Goal: Transaction & Acquisition: Book appointment/travel/reservation

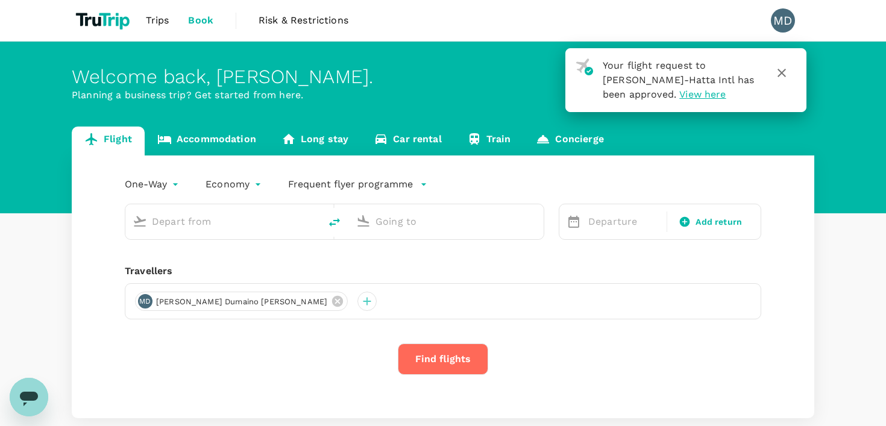
type input "[PERSON_NAME] Intl (MNL)"
type input "Soekarno-Hatta Intl (CGK)"
type input "[PERSON_NAME] Intl (MNL)"
type input "Soekarno-Hatta Intl (CGK)"
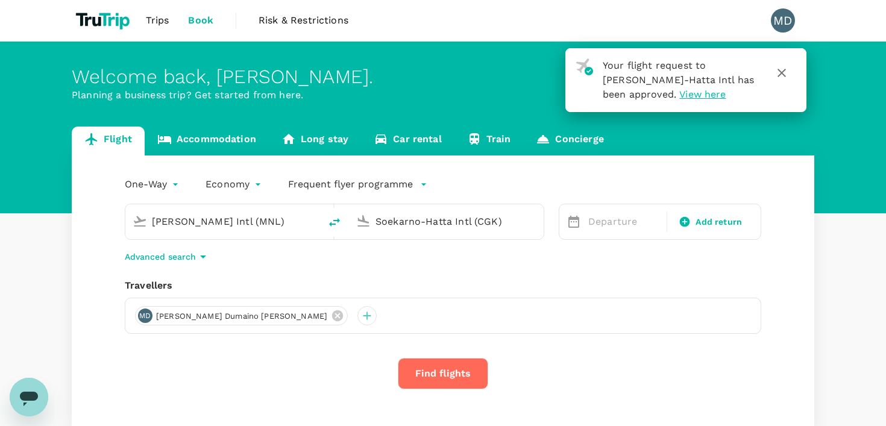
click at [335, 221] on icon "delete" at bounding box center [334, 222] width 11 height 8
type input "Soekarno-Hatta Intl (CGK)"
type input "[PERSON_NAME] Intl (MNL)"
click at [230, 218] on input "Soekarno-Hatta Intl (CGK)" at bounding box center [223, 221] width 143 height 19
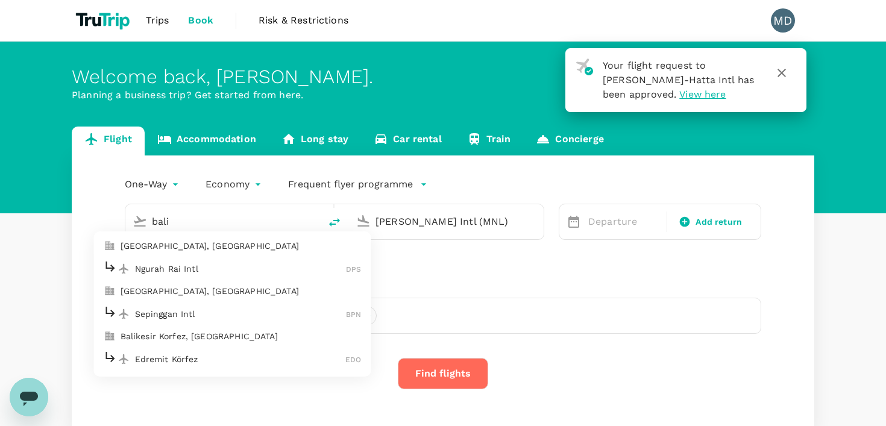
click at [174, 247] on p "[GEOGRAPHIC_DATA], [GEOGRAPHIC_DATA]" at bounding box center [241, 246] width 241 height 12
type input "[GEOGRAPHIC_DATA], [GEOGRAPHIC_DATA] (any)"
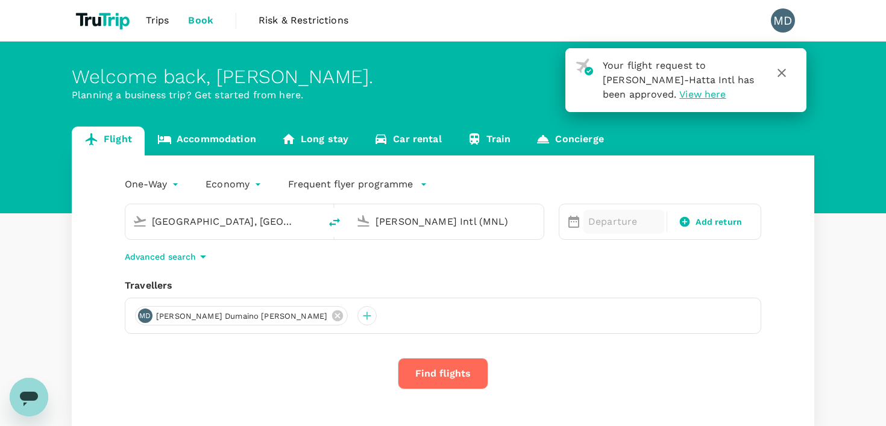
click at [611, 215] on p "Departure" at bounding box center [623, 222] width 71 height 14
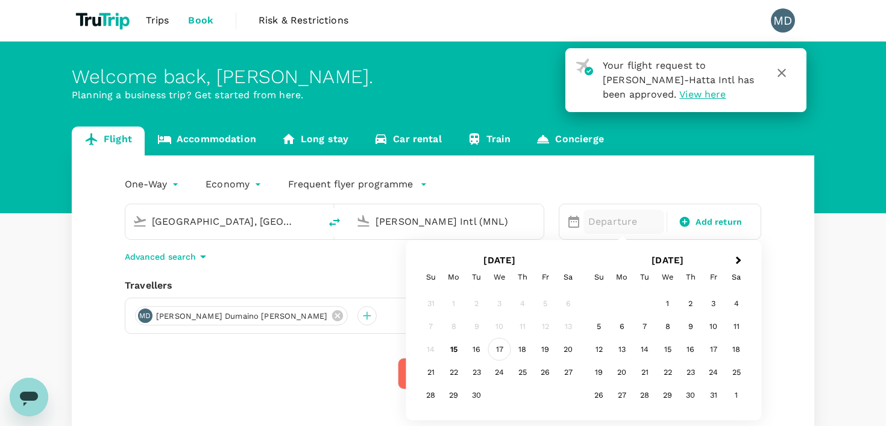
click at [500, 352] on div "17" at bounding box center [499, 349] width 23 height 23
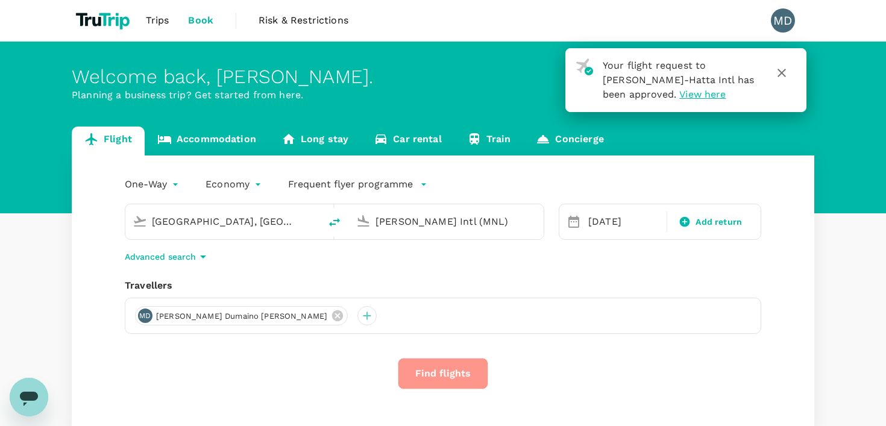
click at [424, 371] on button "Find flights" at bounding box center [443, 373] width 90 height 31
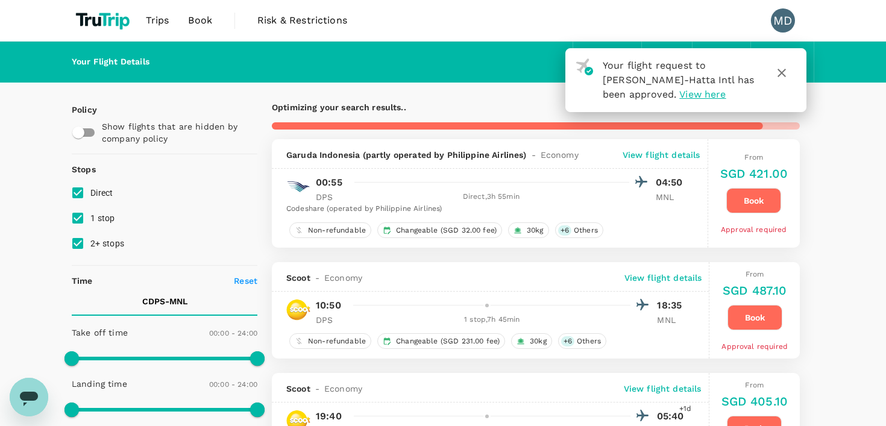
type input "1845"
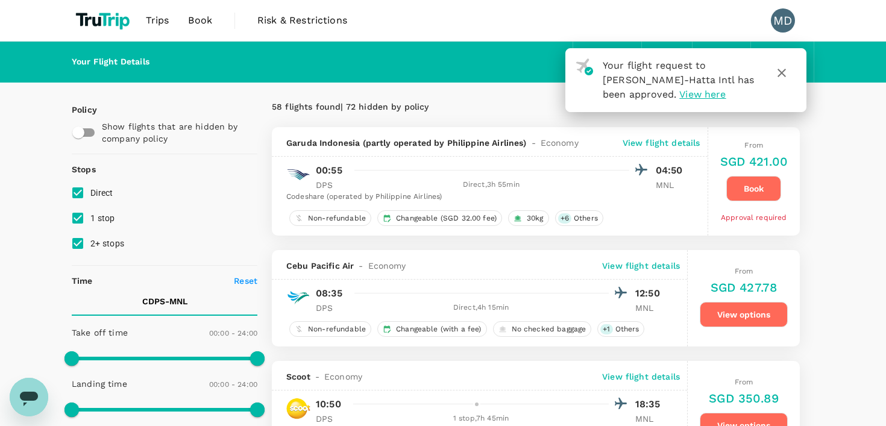
scroll to position [57, 0]
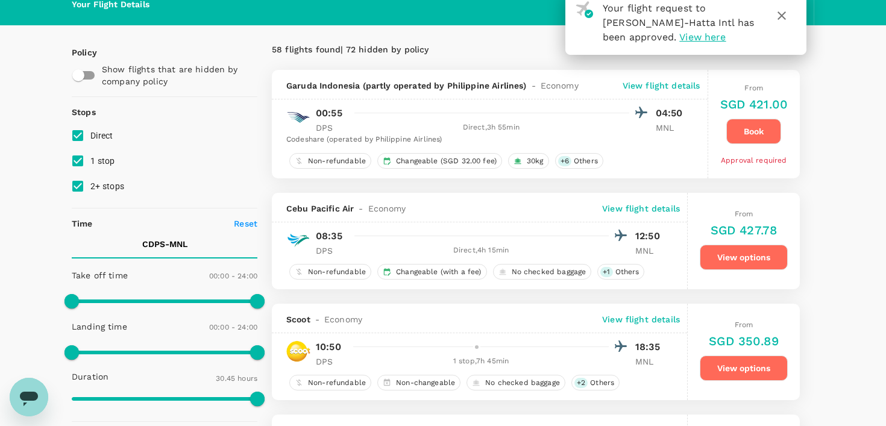
click at [780, 19] on icon "button" at bounding box center [782, 15] width 14 height 14
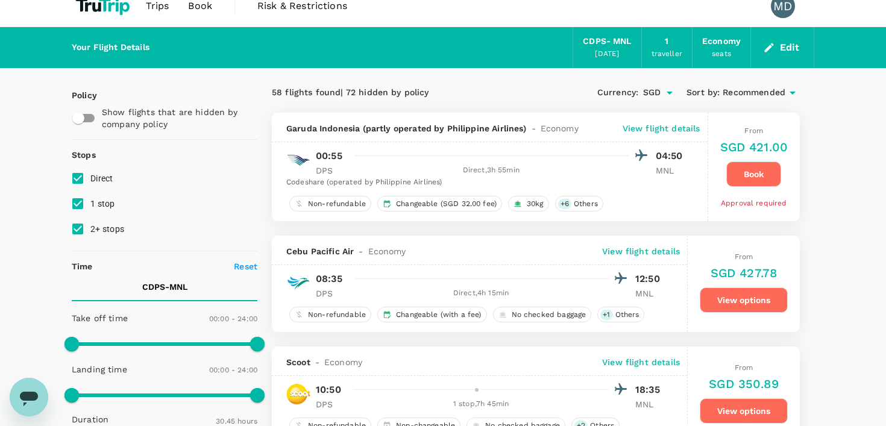
scroll to position [0, 0]
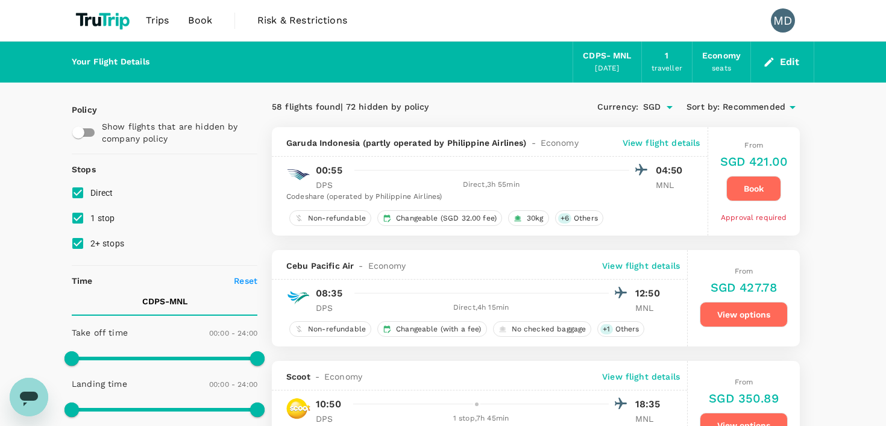
click at [729, 312] on button "View options" at bounding box center [744, 314] width 88 height 25
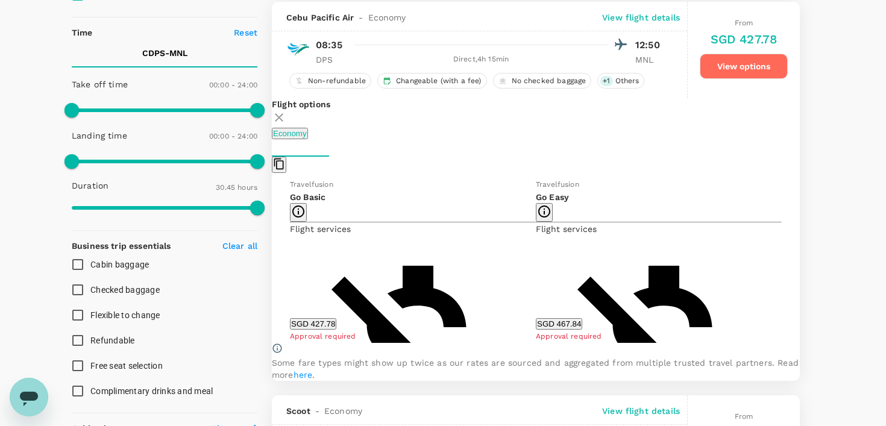
scroll to position [250, 0]
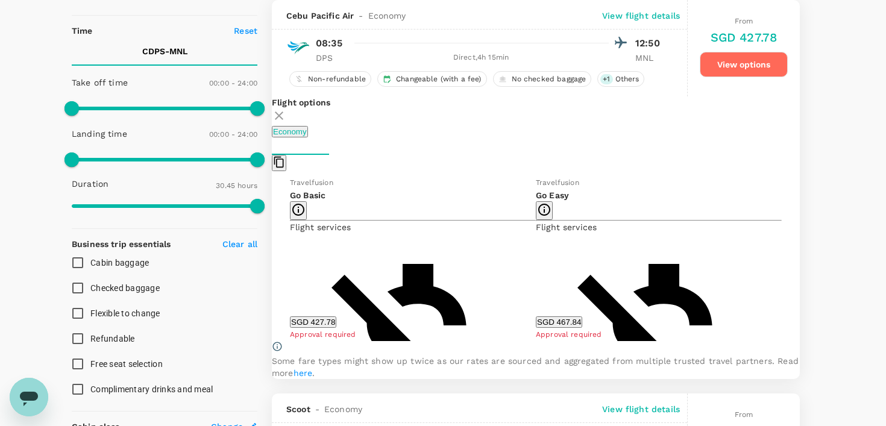
click at [336, 328] on button "SGD 427.78" at bounding box center [313, 321] width 46 height 11
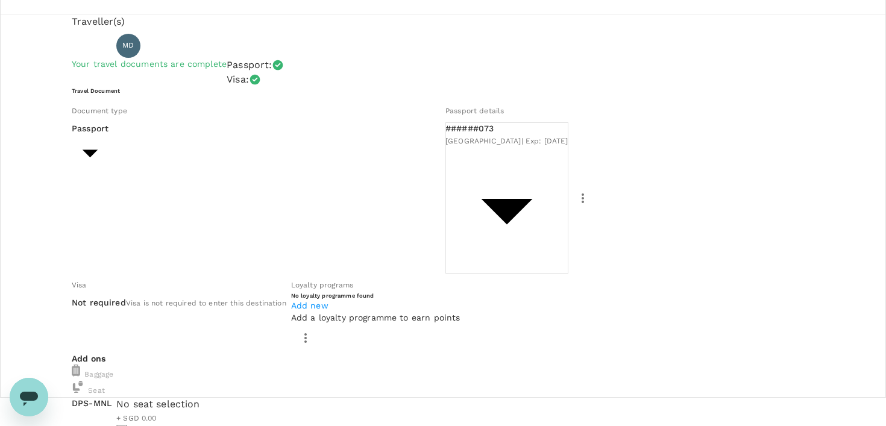
scroll to position [39, 0]
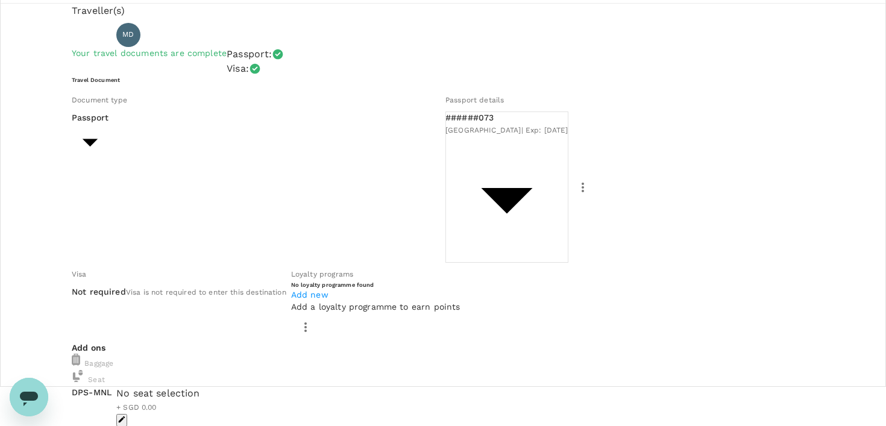
click at [126, 415] on icon "button" at bounding box center [122, 419] width 8 height 8
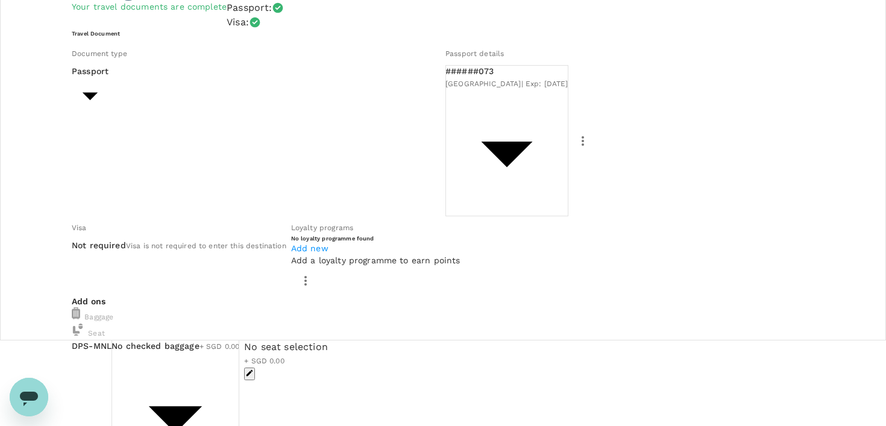
scroll to position [86, 0]
type input "9e3f84f6-e8e2-4b84-9802-540fead0bac2"
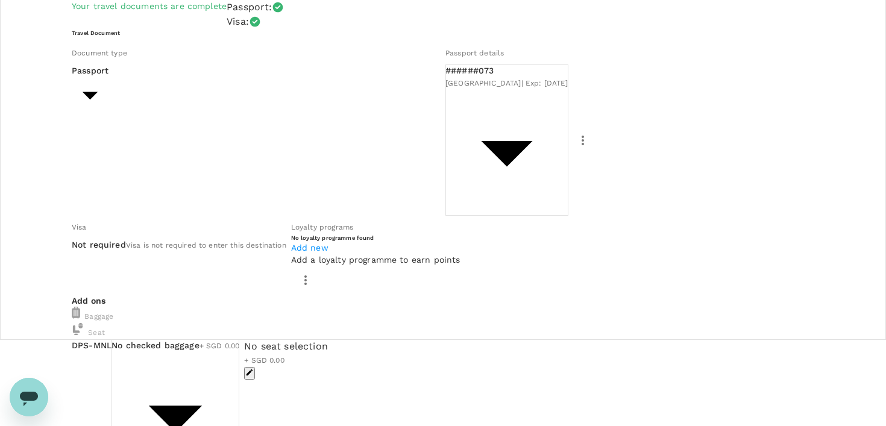
scroll to position [107, 0]
type textarea "product"
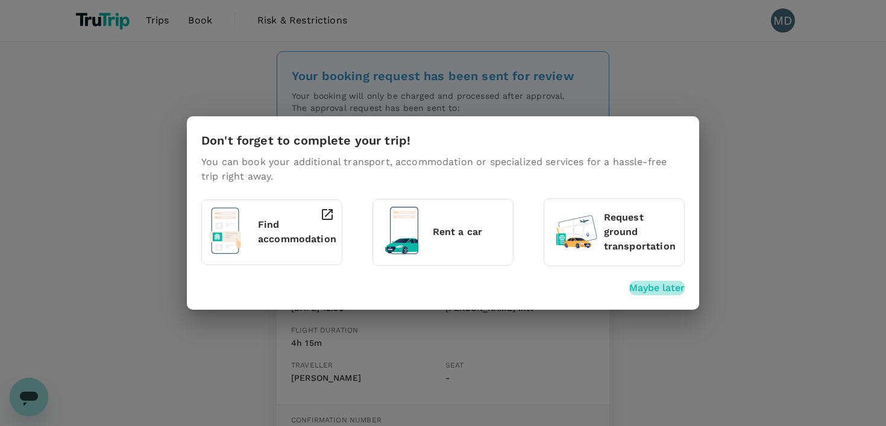
click at [638, 286] on p "Maybe later" at bounding box center [656, 288] width 55 height 14
